Goal: Transaction & Acquisition: Purchase product/service

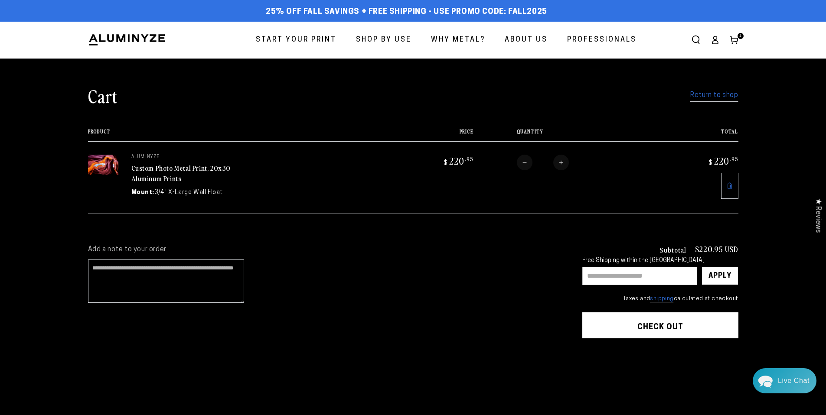
click at [670, 276] on input "text" at bounding box center [639, 276] width 115 height 18
click at [639, 289] on div "Subtotal $220.95 USD Free Shipping within the [GEOGRAPHIC_DATA] Apply × Taxes a…" at bounding box center [660, 274] width 156 height 58
click at [639, 275] on input "text" at bounding box center [639, 276] width 115 height 18
click at [658, 273] on input "text" at bounding box center [639, 276] width 115 height 18
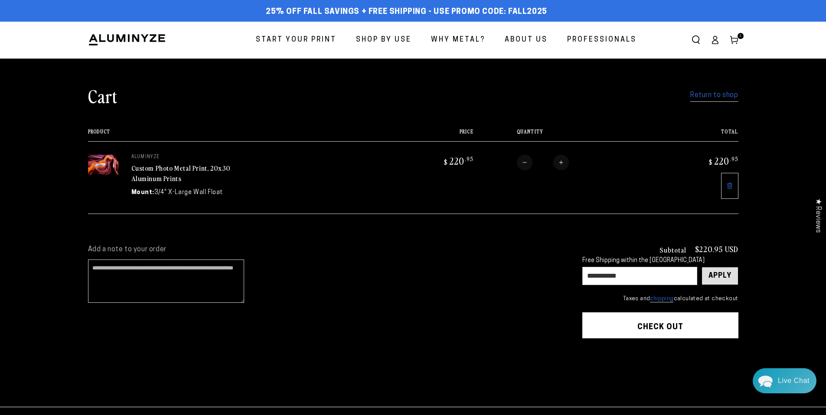
type input "**********"
click at [712, 278] on div "Apply" at bounding box center [719, 275] width 23 height 17
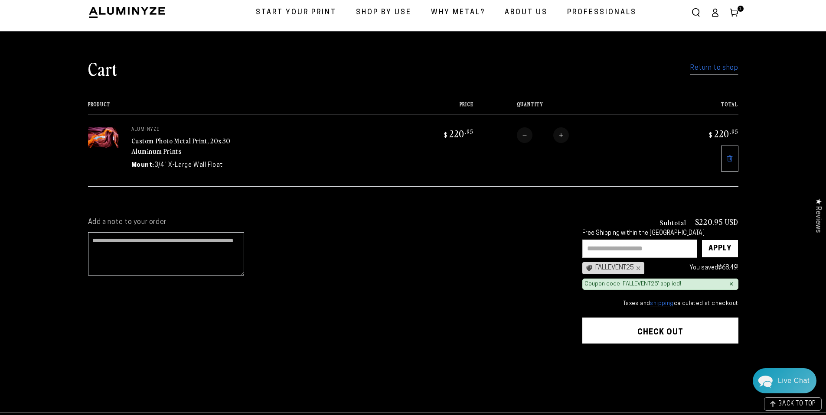
scroll to position [189, 0]
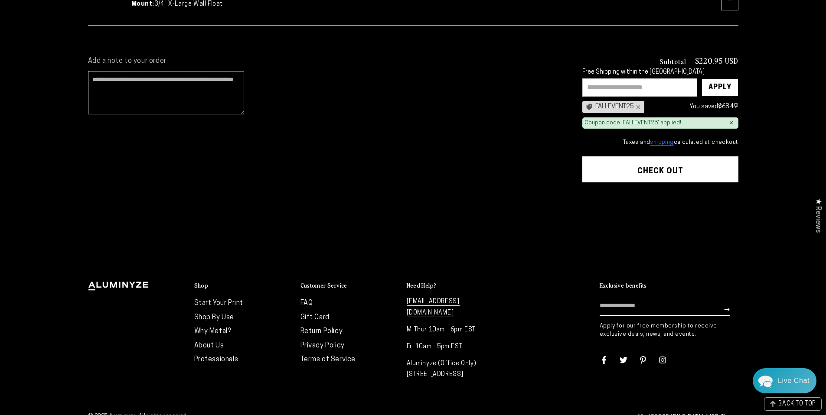
click at [678, 170] on button "Check out" at bounding box center [660, 169] width 156 height 26
